Goal: Check status: Check status

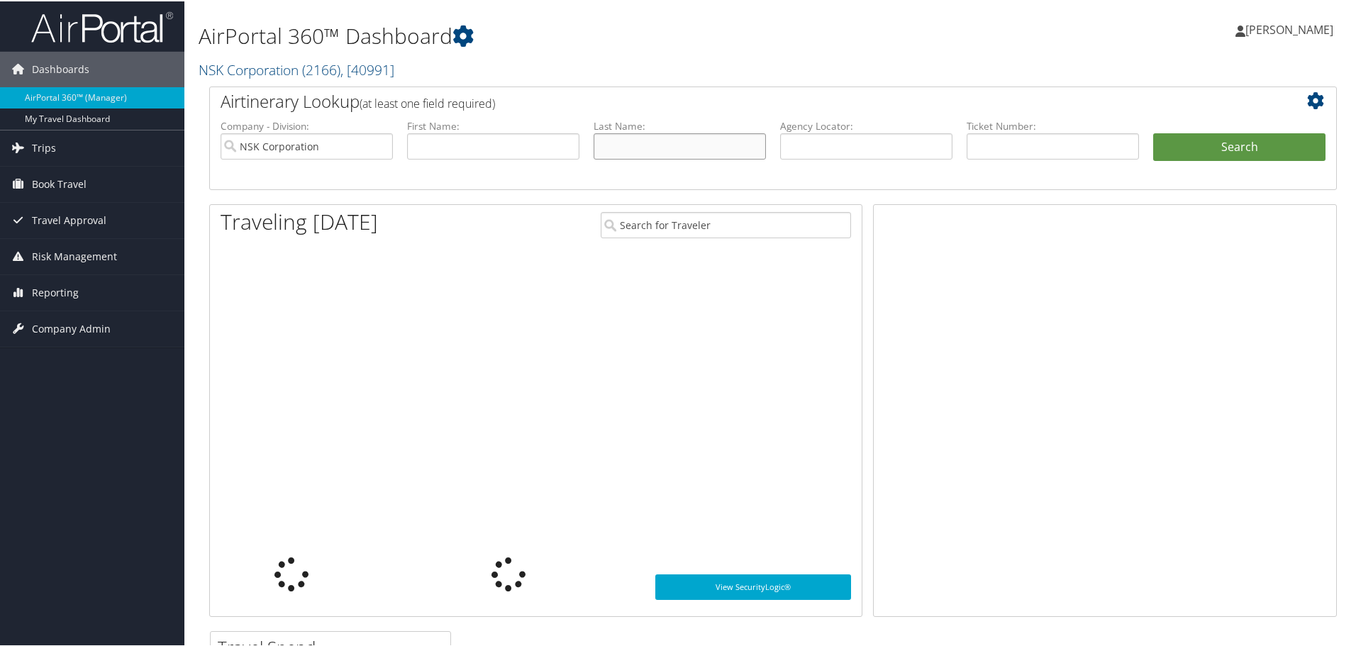
click at [635, 147] on input "text" at bounding box center [679, 145] width 172 height 26
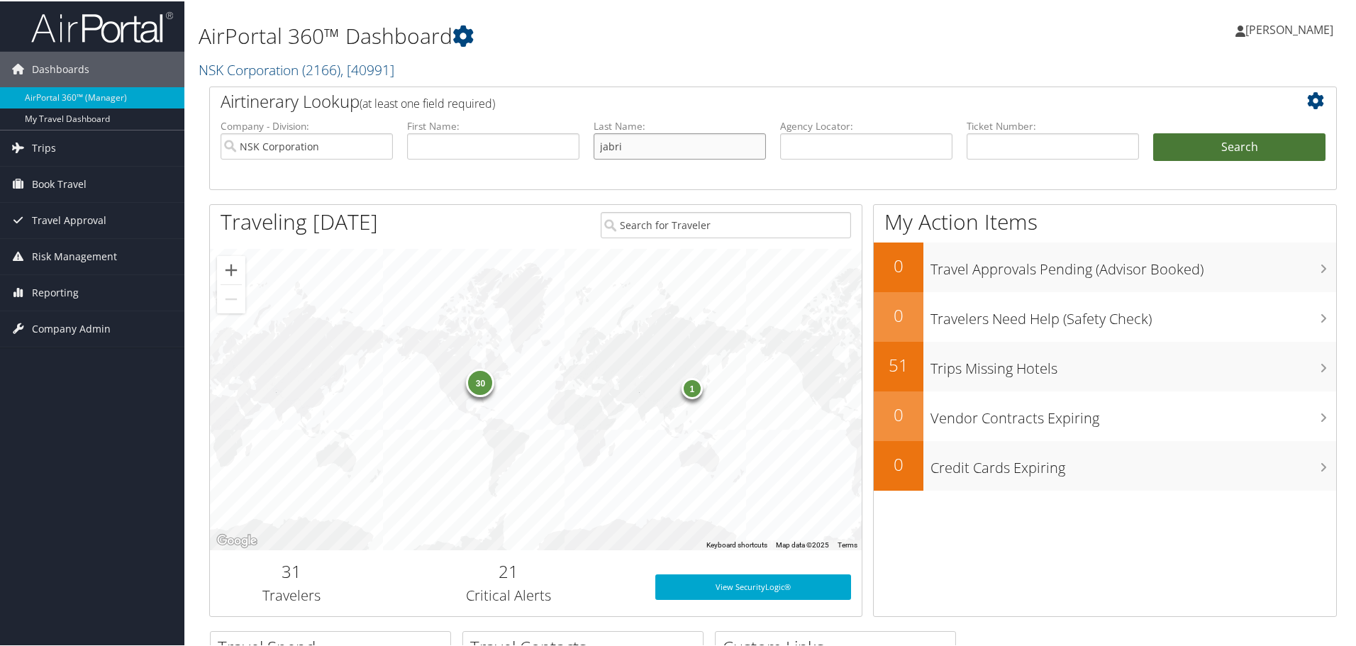
type input "jabri"
click at [1204, 145] on button "Search" at bounding box center [1239, 146] width 172 height 28
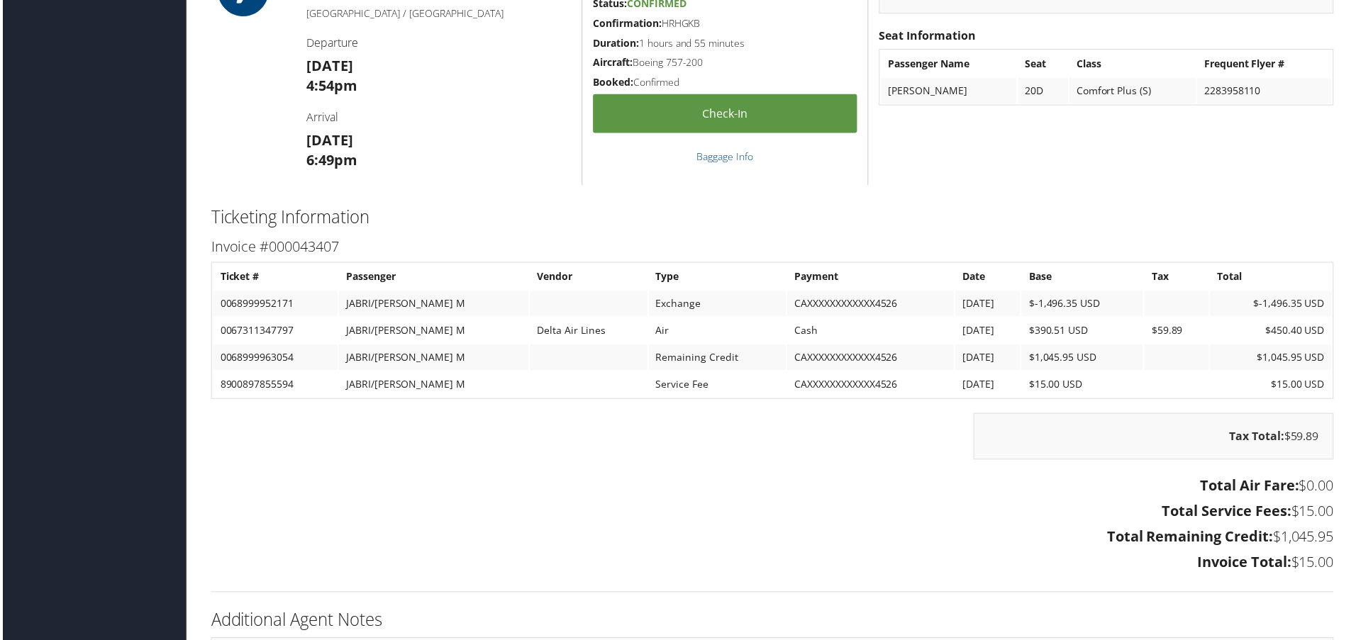
scroll to position [1064, 0]
